Goal: Check status

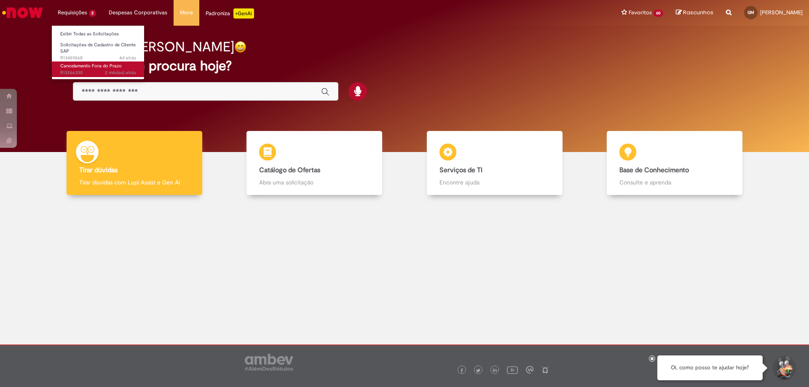
click at [80, 73] on span "2 mês(es) atrás 2 meses atrás R13266330" at bounding box center [98, 73] width 76 height 7
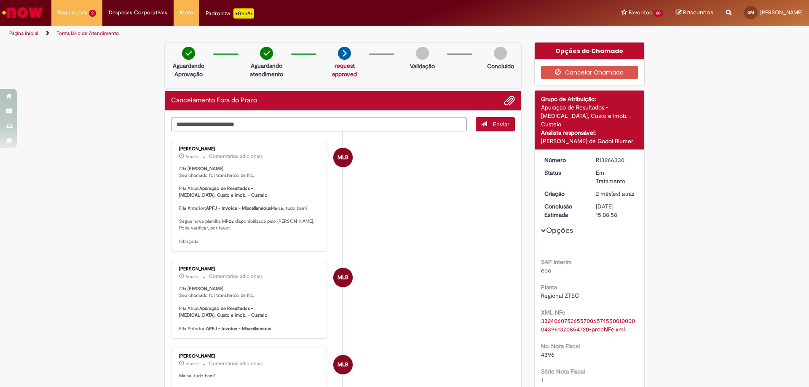
click at [278, 123] on textarea "Digite sua mensagem aqui..." at bounding box center [319, 124] width 296 height 14
type textarea "***"
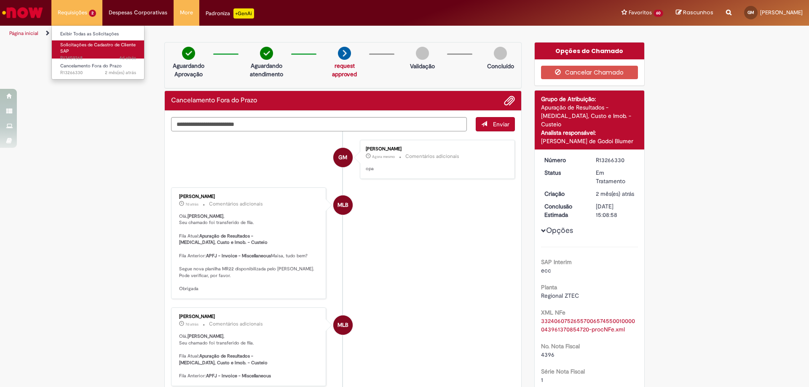
click at [94, 53] on link "Solicitações de Cadastro de Cliente SAP 4d atrás 4 dias atrás R13459268" at bounding box center [98, 49] width 93 height 18
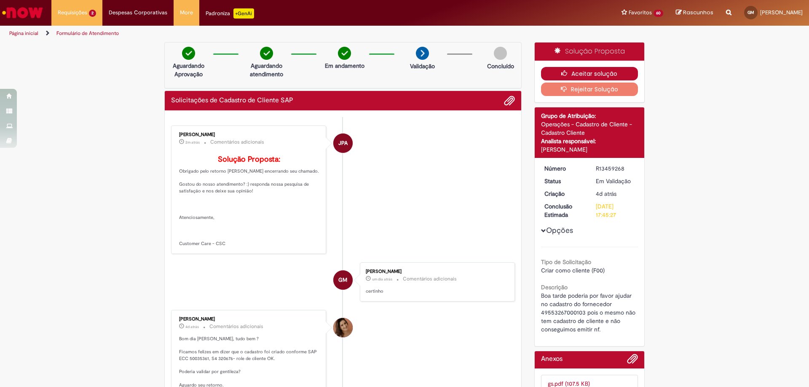
click at [598, 74] on button "Aceitar solução" at bounding box center [589, 73] width 97 height 13
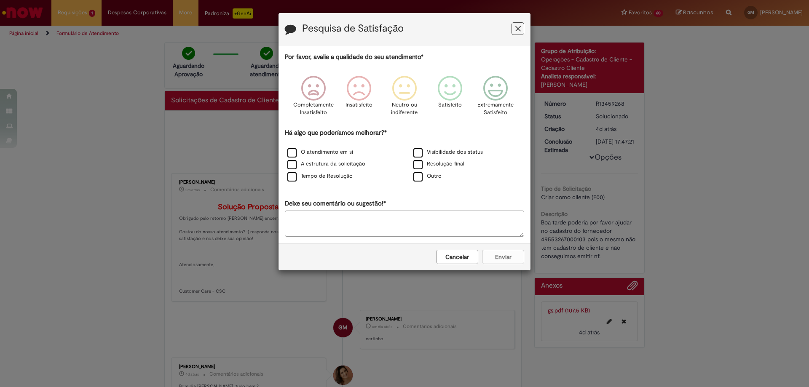
drag, startPoint x: 517, startPoint y: 31, endPoint x: 500, endPoint y: 40, distance: 19.2
click at [517, 31] on icon "Feedback" at bounding box center [517, 28] width 5 height 9
